Goal: Submit feedback/report problem: Submit feedback/report problem

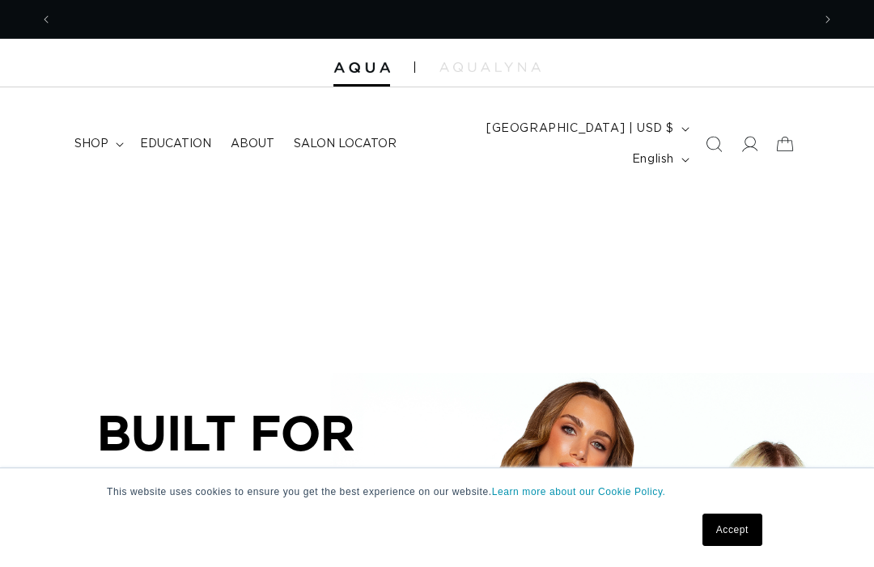
scroll to position [0, 759]
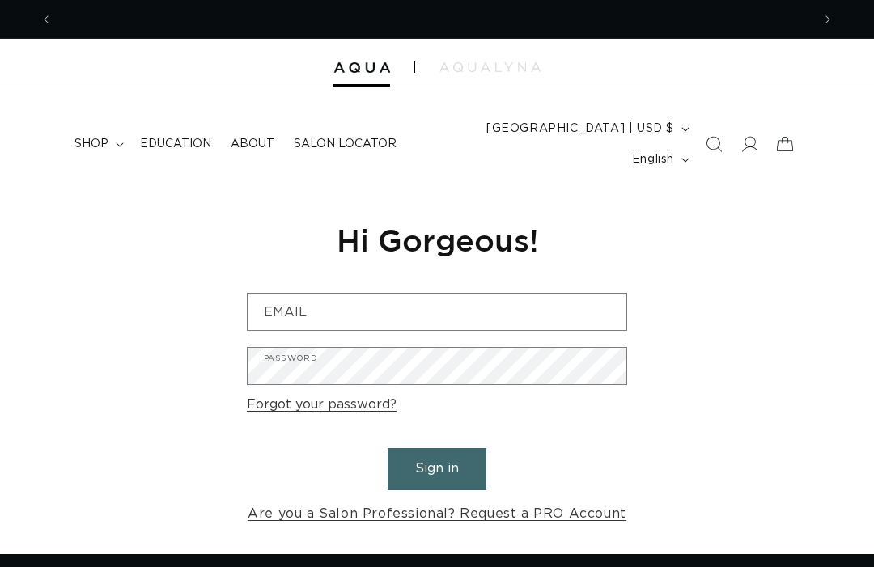
scroll to position [0, 759]
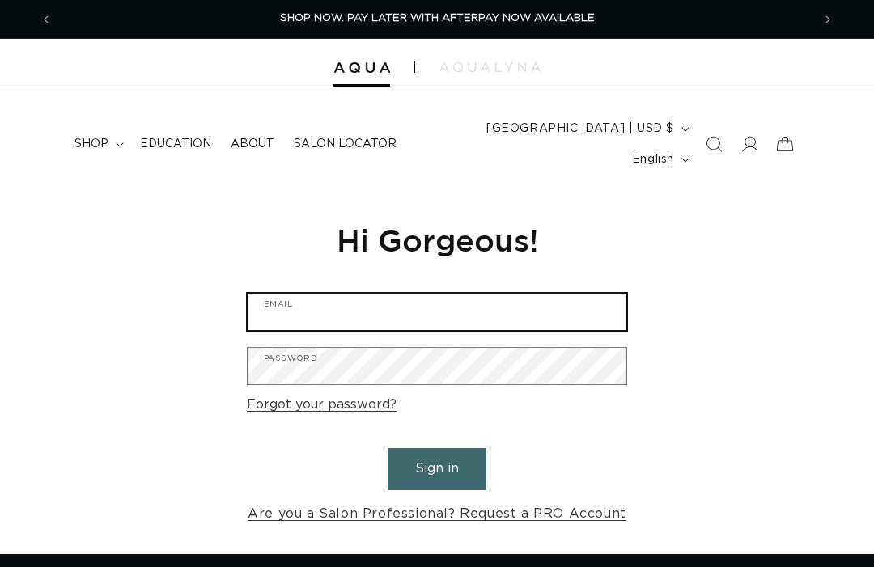
type input "vanessaabartolini@gmail.com"
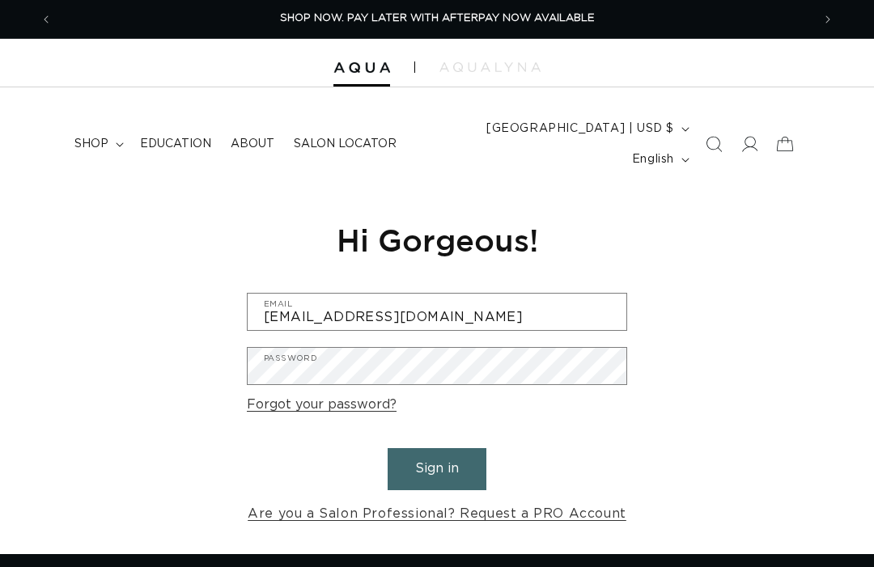
click at [437, 448] on button "Sign in" at bounding box center [437, 468] width 99 height 41
click at [401, 448] on button "Sign in" at bounding box center [437, 468] width 99 height 41
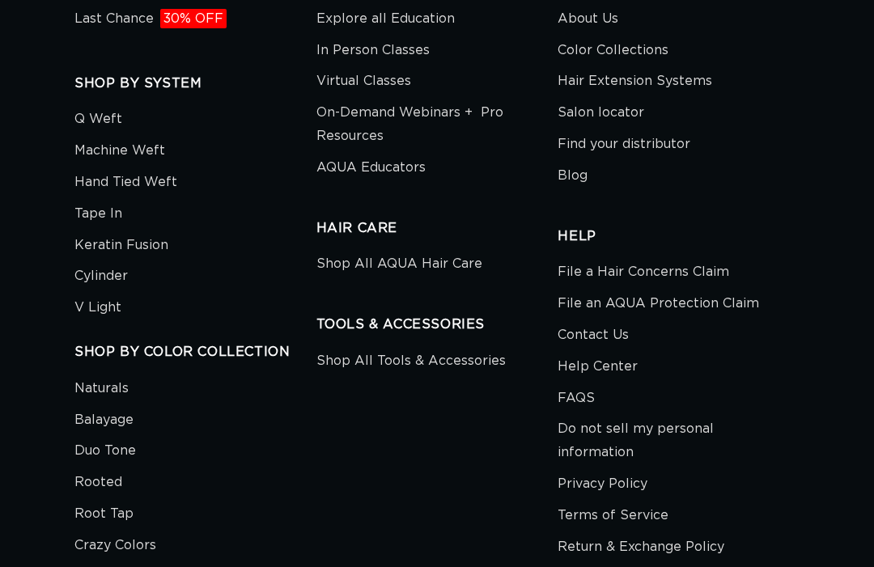
click at [593, 288] on link "File a Hair Concerns Claim" at bounding box center [644, 275] width 172 height 28
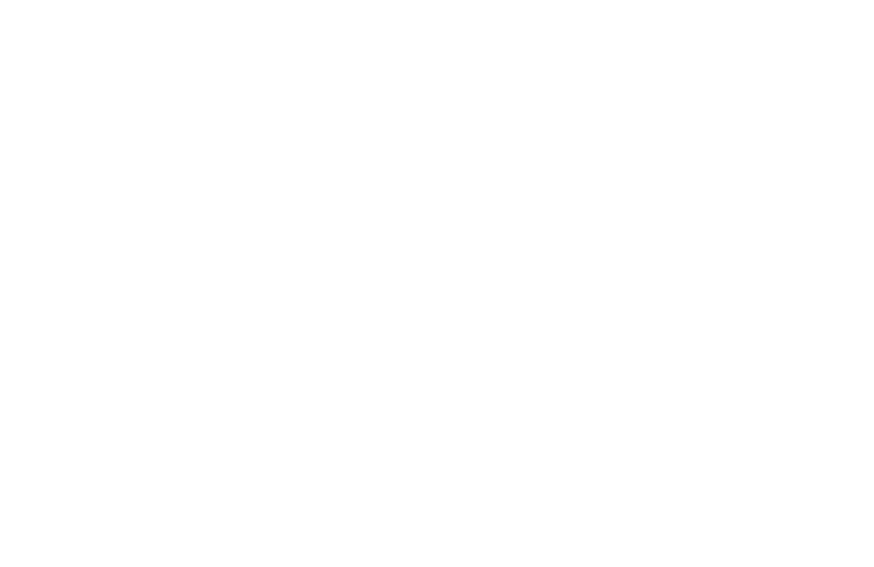
click at [31, 171] on div at bounding box center [437, 240] width 874 height 405
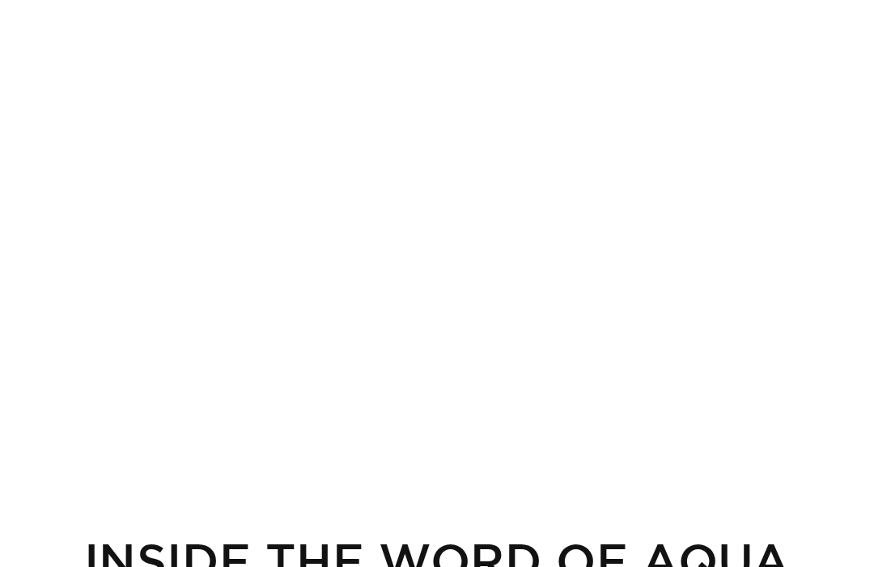
scroll to position [0, 688]
